Goal: Browse casually

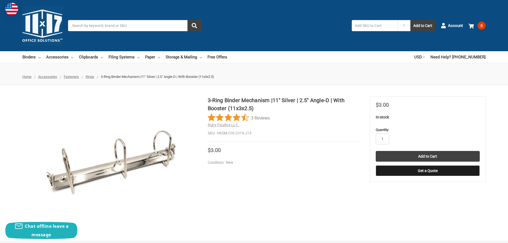
click at [41, 20] on img at bounding box center [42, 26] width 40 height 40
